Goal: Find specific page/section: Find specific page/section

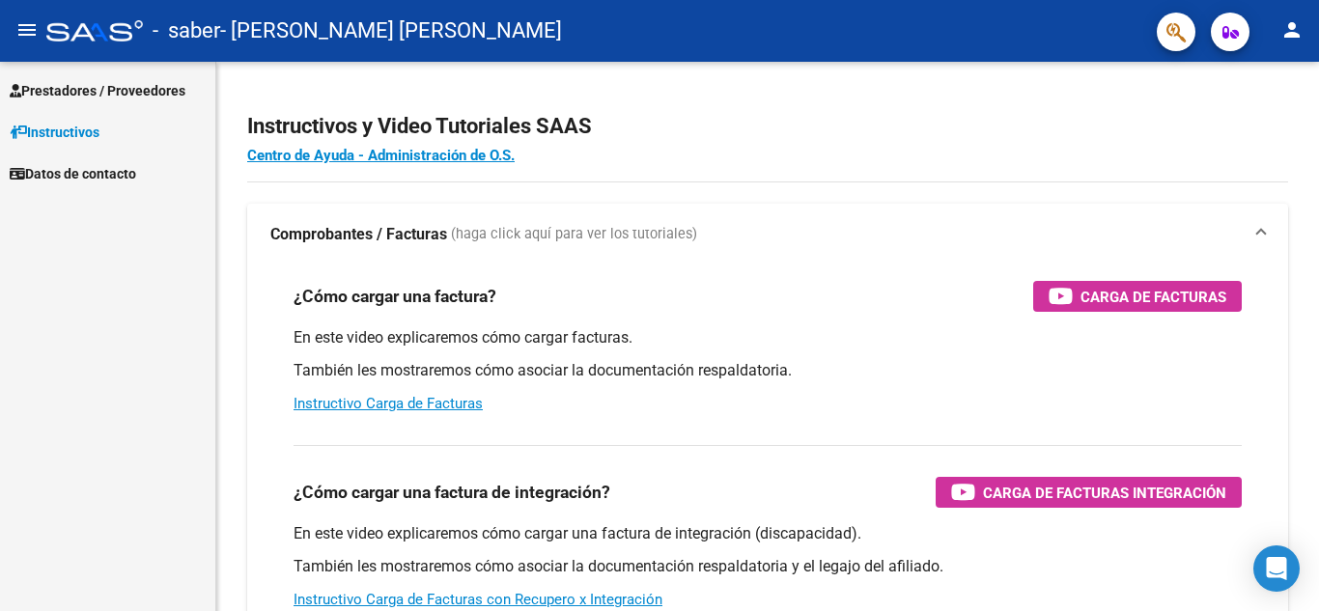
click at [99, 92] on span "Prestadores / Proveedores" at bounding box center [98, 90] width 176 height 21
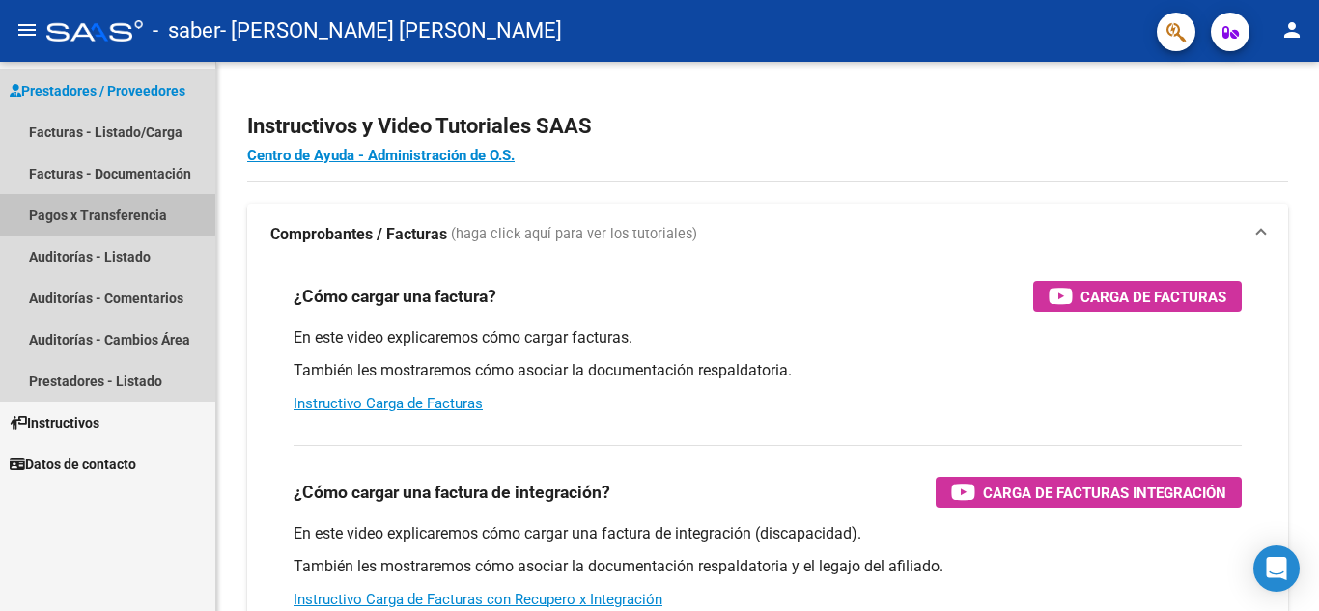
click at [102, 210] on link "Pagos x Transferencia" at bounding box center [107, 215] width 215 height 42
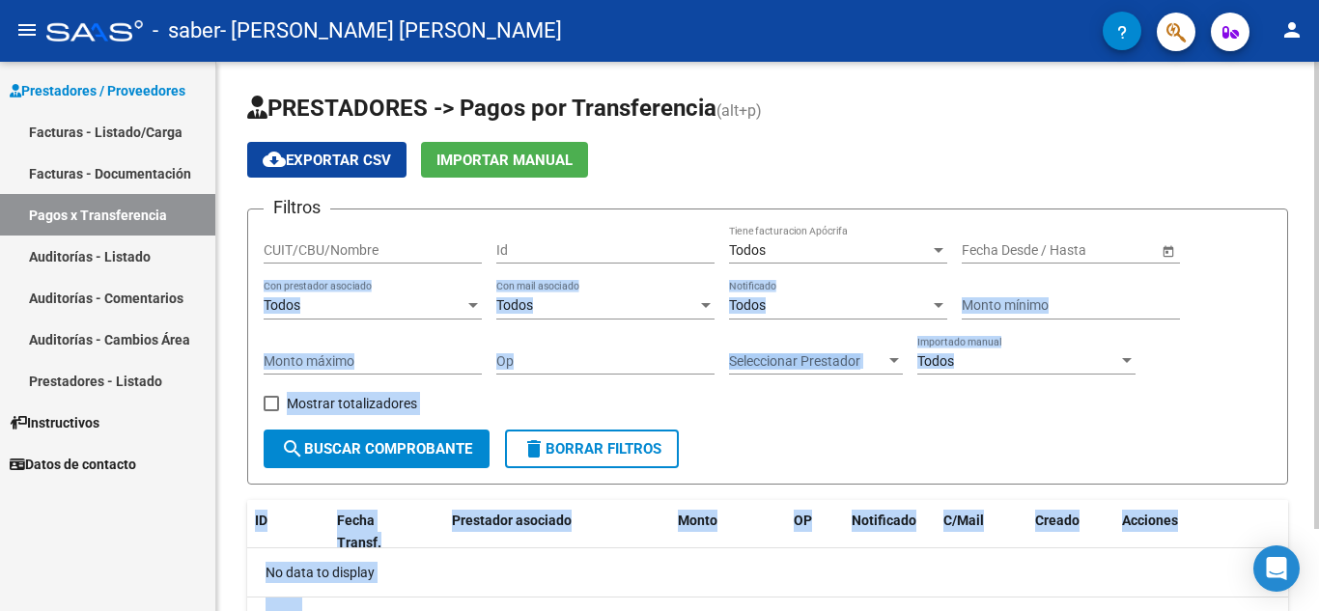
drag, startPoint x: 1311, startPoint y: 262, endPoint x: 1318, endPoint y: 400, distance: 138.3
click at [1318, 400] on div "PRESTADORES -> Pagos por Transferencia (alt+p) cloud_download Exportar CSV Impo…" at bounding box center [770, 385] width 1108 height 646
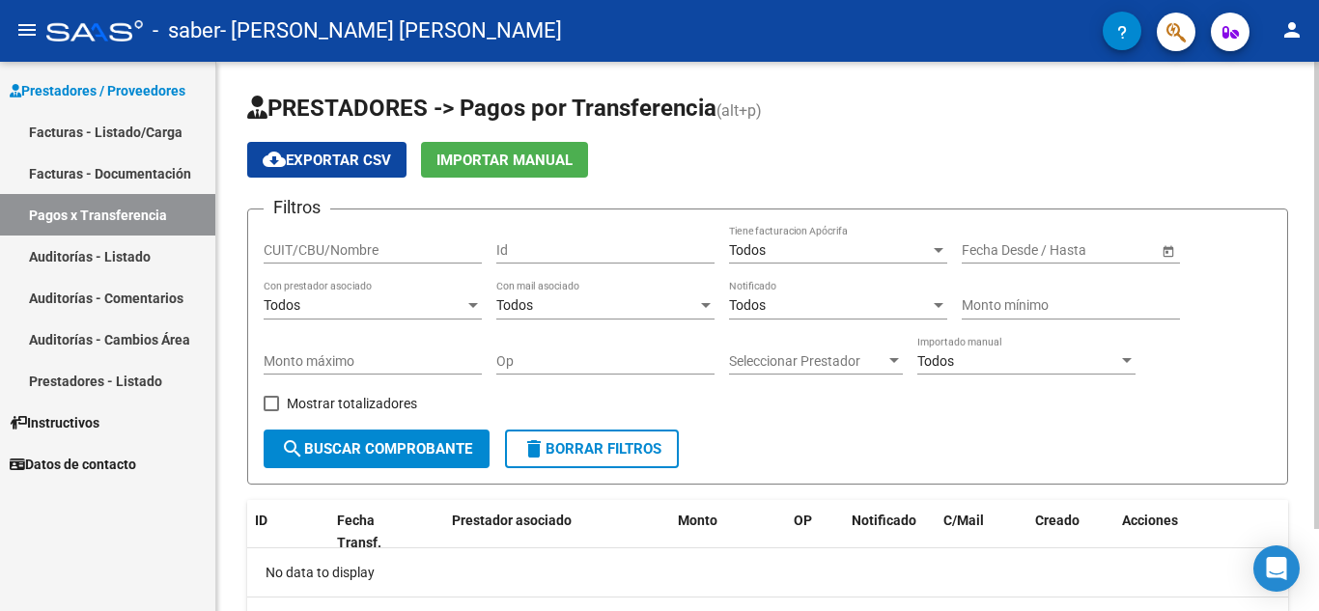
click at [1272, 178] on div "cloud_download Exportar CSV Importar Manual" at bounding box center [767, 160] width 1041 height 36
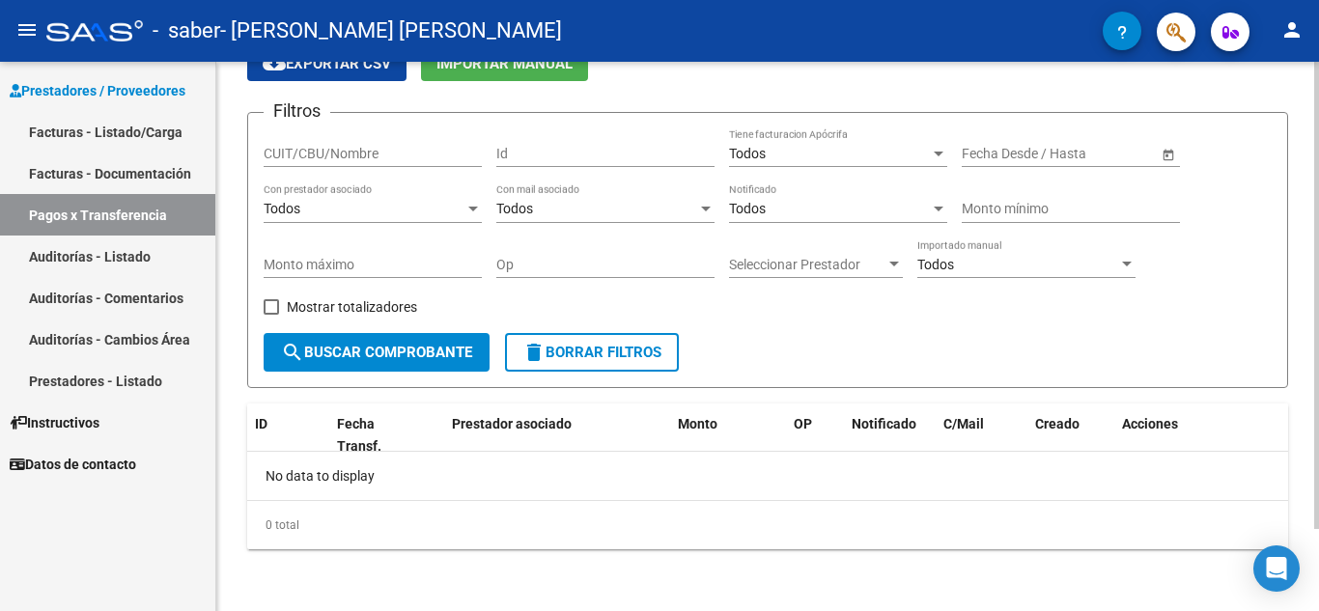
click at [1318, 606] on div at bounding box center [1317, 377] width 5 height 467
click at [95, 172] on link "Facturas - Documentación" at bounding box center [107, 174] width 215 height 42
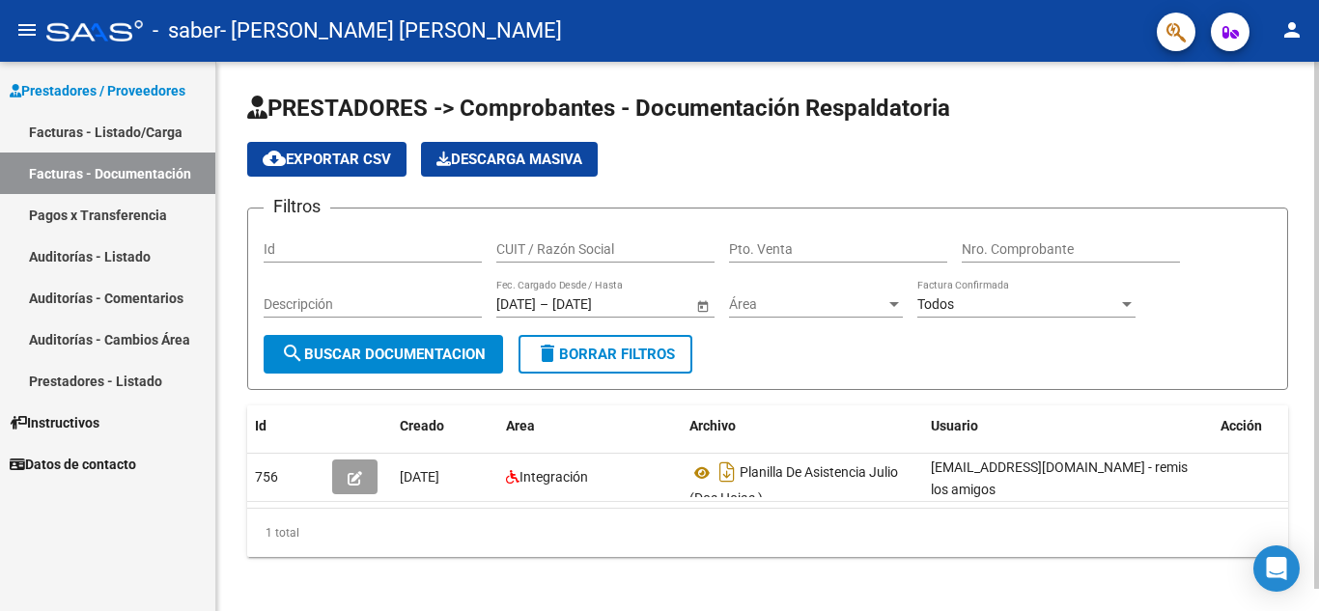
scroll to position [0, 21]
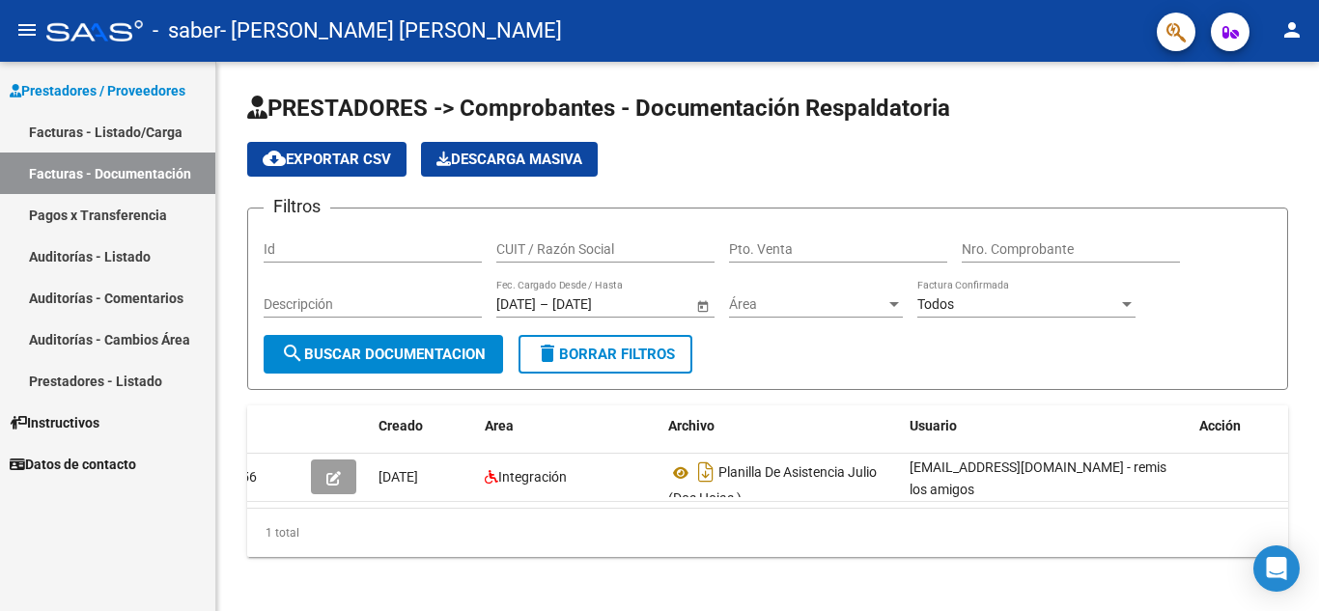
click at [112, 129] on link "Facturas - Listado/Carga" at bounding box center [107, 132] width 215 height 42
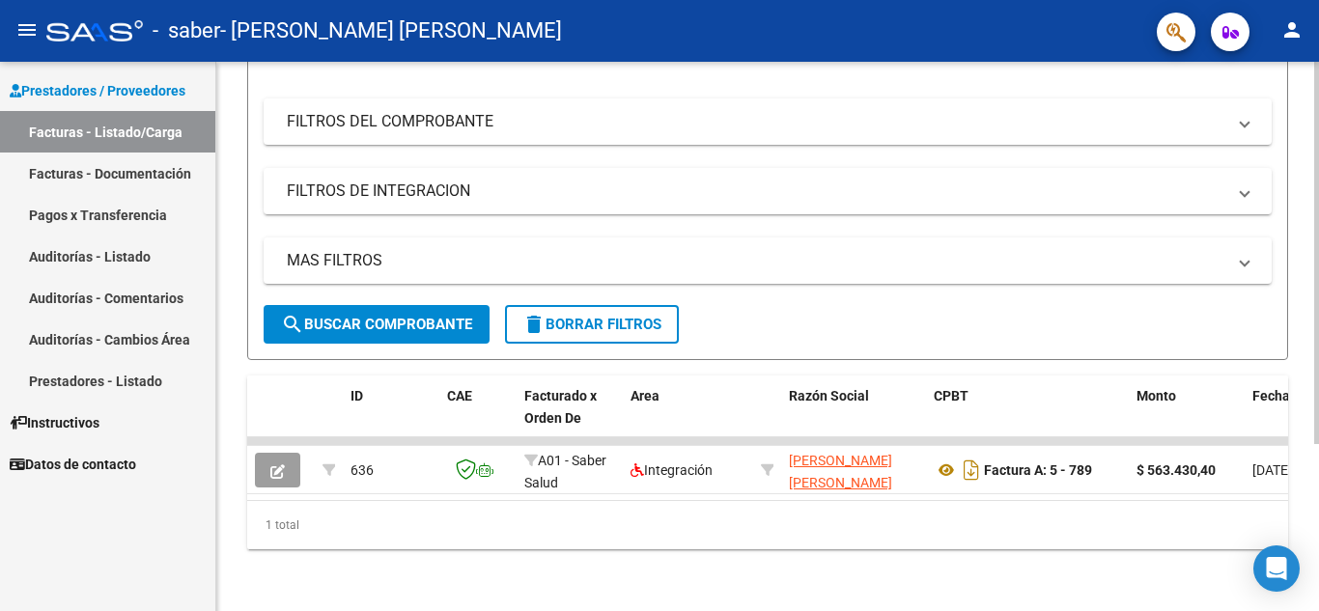
scroll to position [228, 0]
click at [1318, 516] on div at bounding box center [1317, 420] width 5 height 382
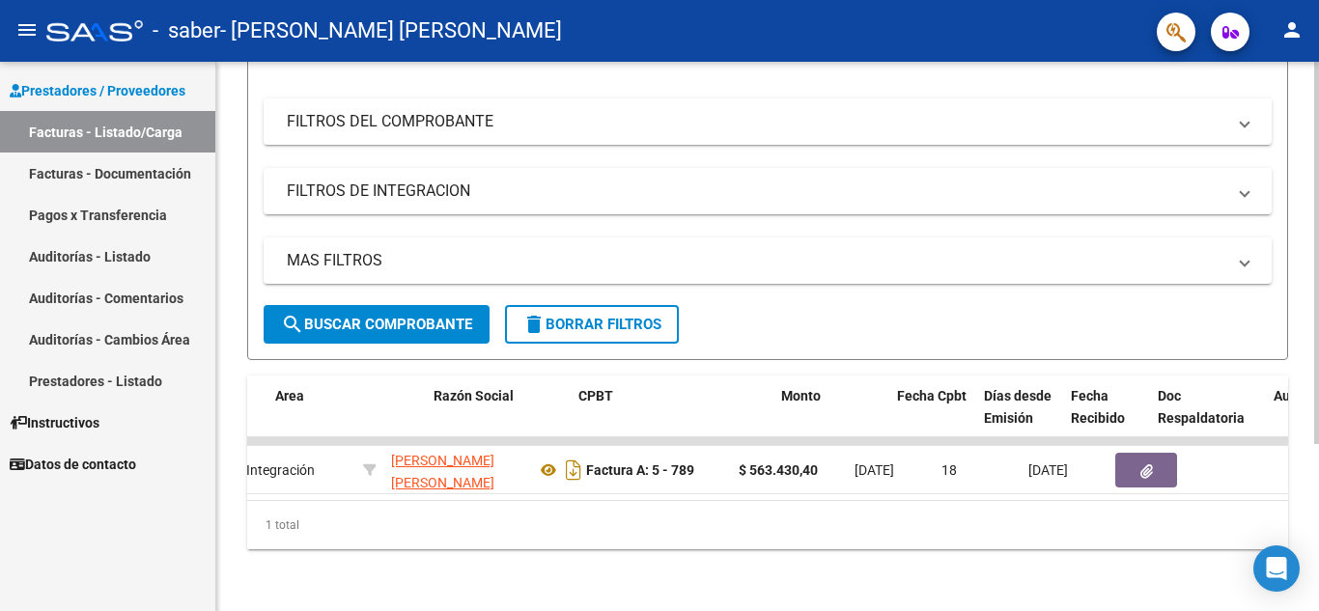
scroll to position [0, 0]
